Goal: Task Accomplishment & Management: Manage account settings

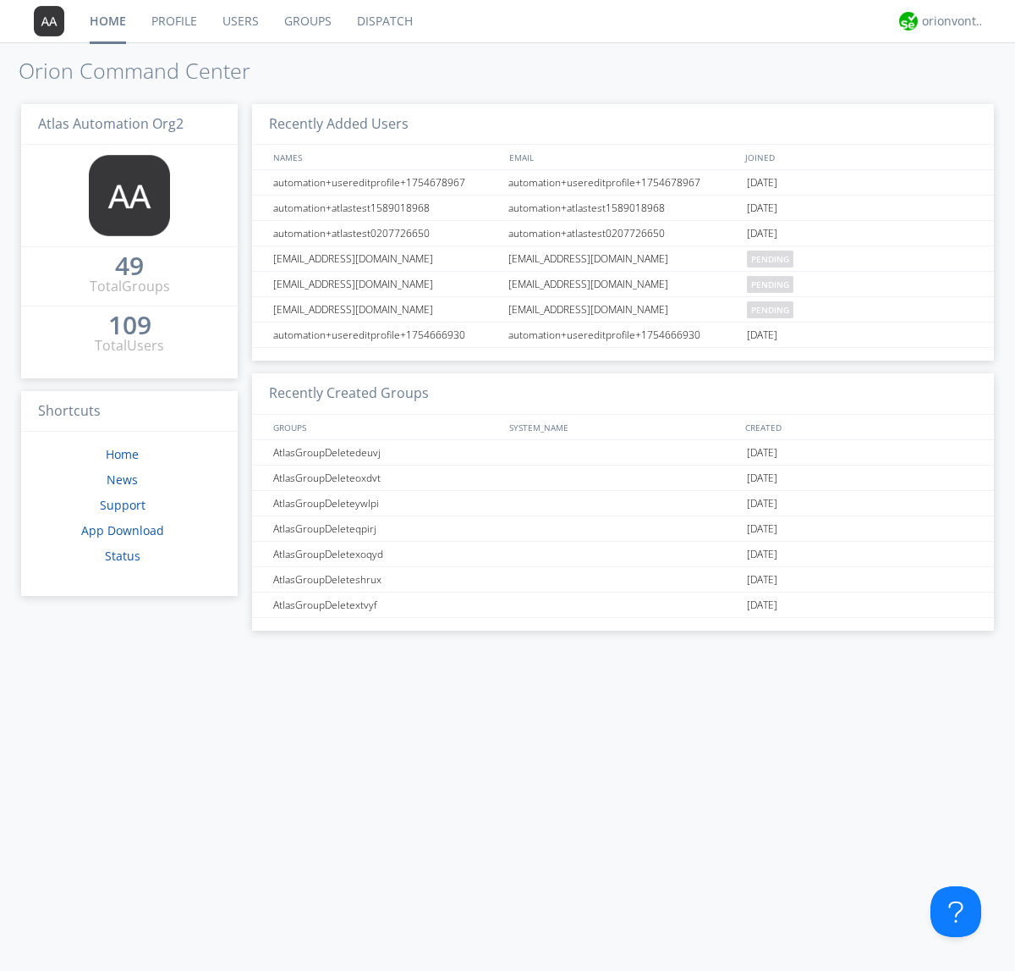
click at [239, 21] on link "Users" at bounding box center [241, 21] width 62 height 42
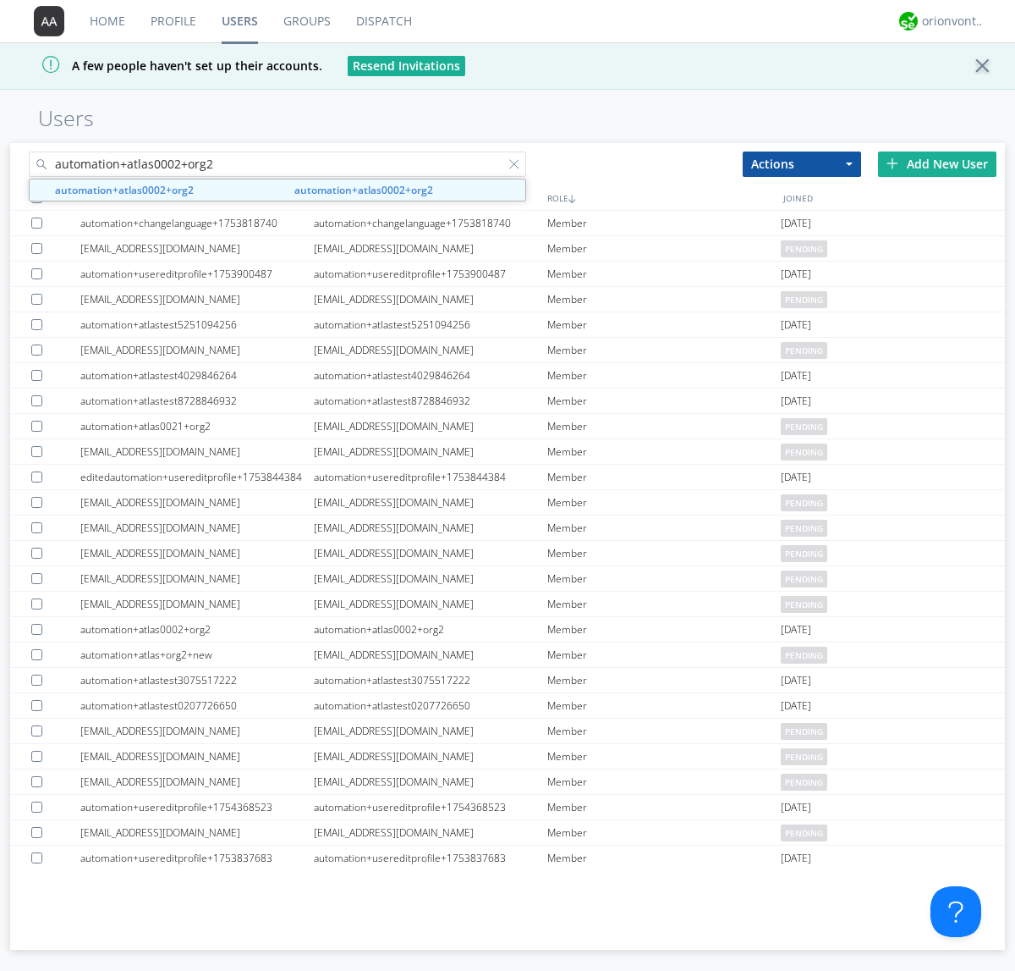
type input "automation+atlas0002+org2"
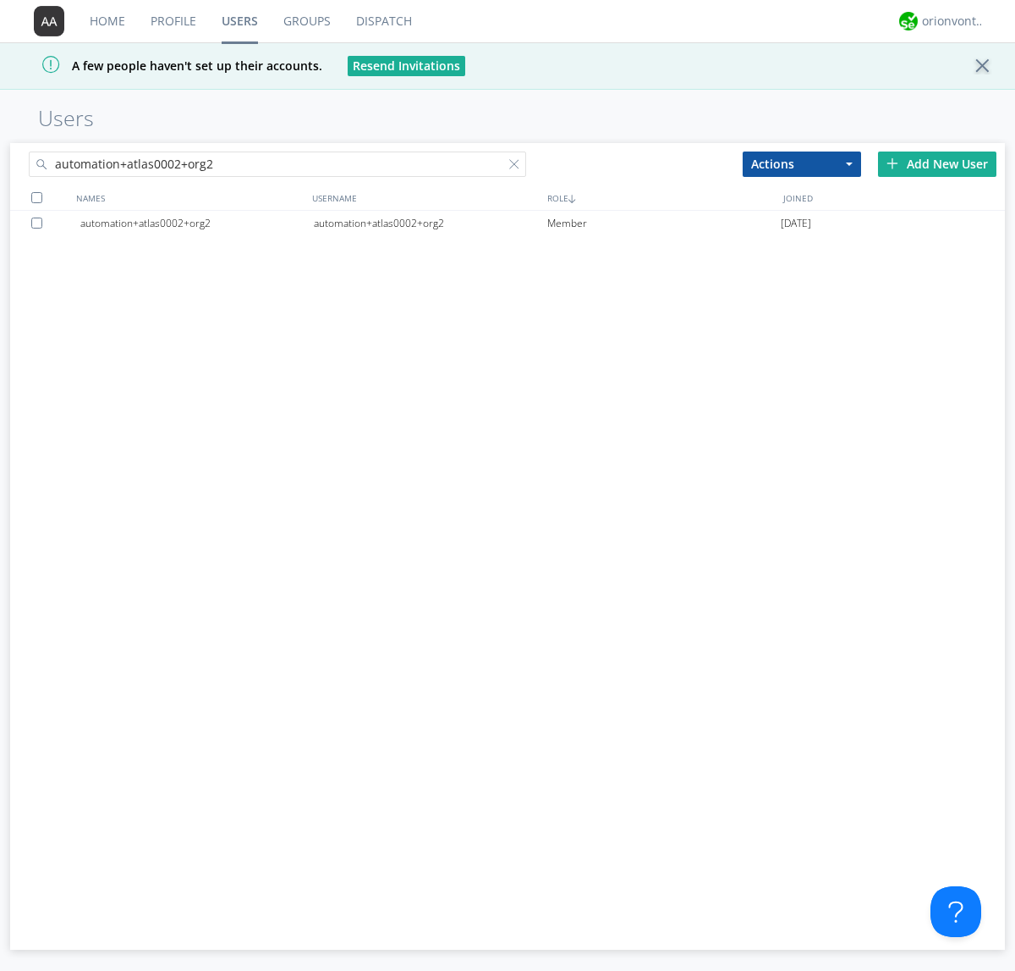
click at [430, 223] on div "automation+atlas0002+org2" at bounding box center [431, 223] width 234 height 25
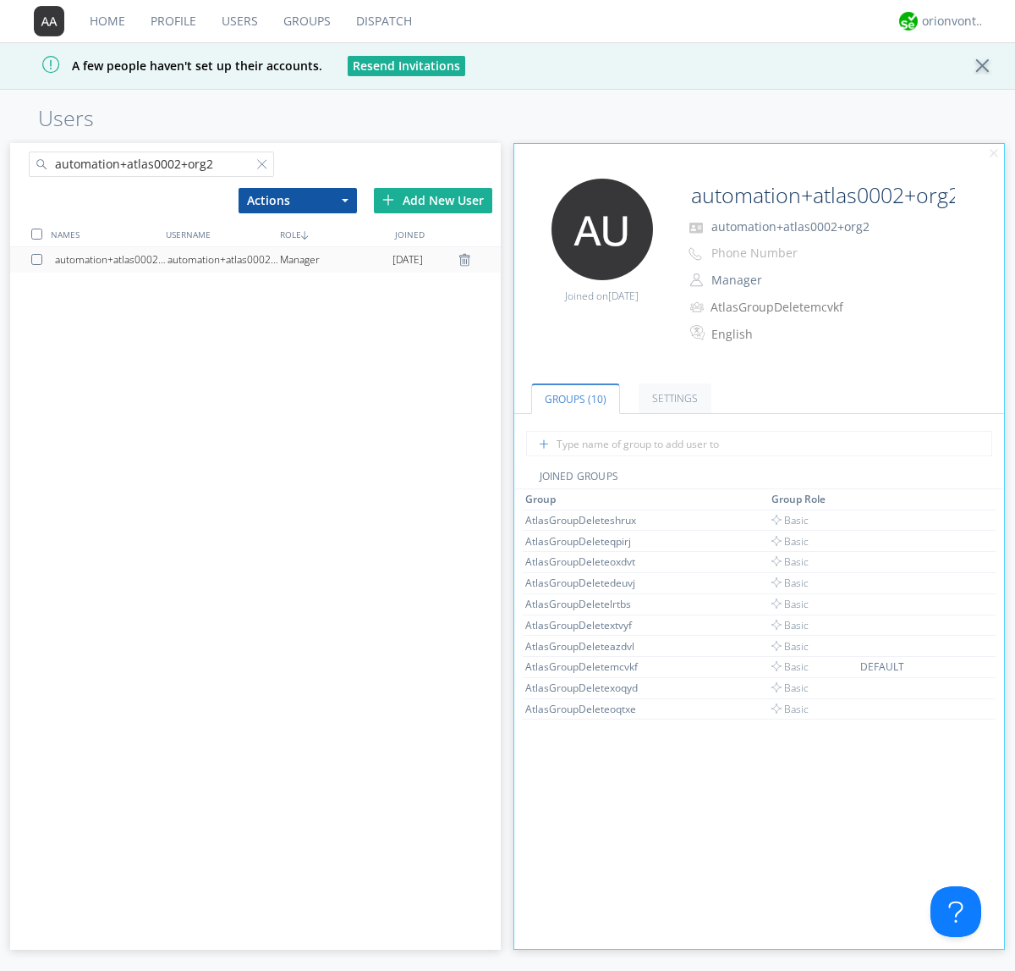
click at [789, 280] on button "Manager" at bounding box center [790, 280] width 169 height 24
click at [0, 0] on link "Basic User" at bounding box center [0, 0] width 0 height 0
click at [949, 21] on div "orionvontas+atlas+automation+org2" at bounding box center [953, 21] width 63 height 17
